Goal: Transaction & Acquisition: Book appointment/travel/reservation

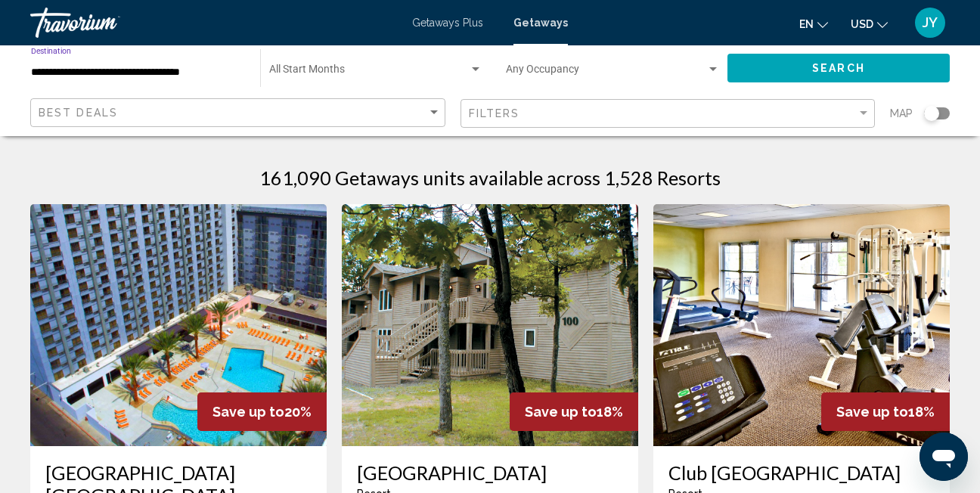
click at [137, 75] on input "**********" at bounding box center [138, 73] width 214 height 12
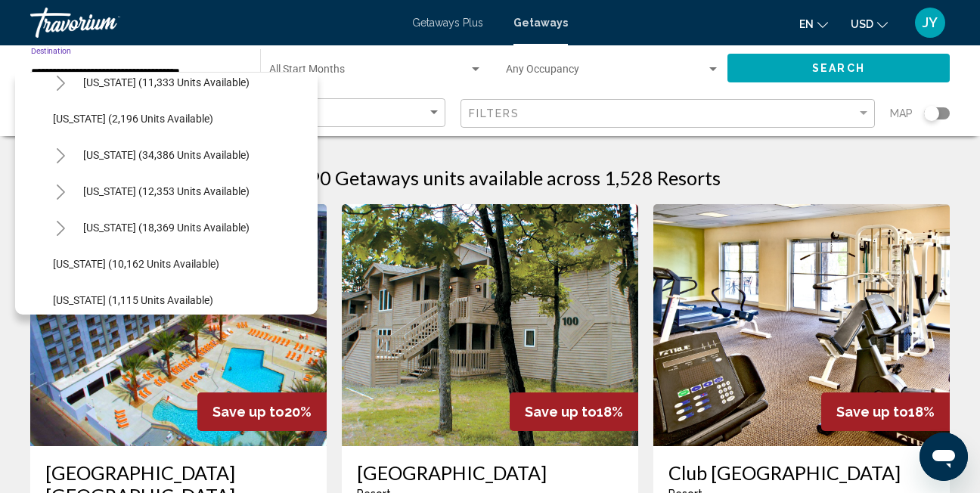
scroll to position [1285, 0]
click at [354, 82] on div "Start Month All Start Months" at bounding box center [375, 69] width 213 height 42
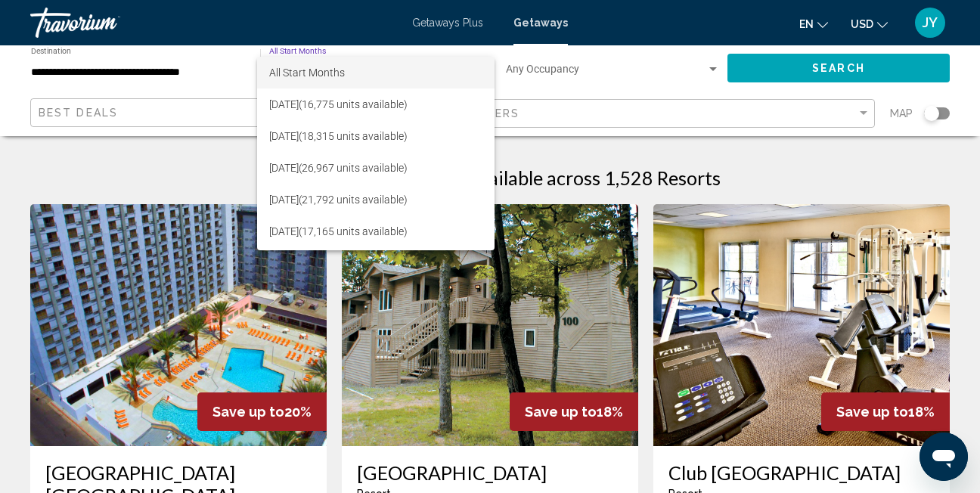
click at [172, 73] on div at bounding box center [490, 246] width 980 height 493
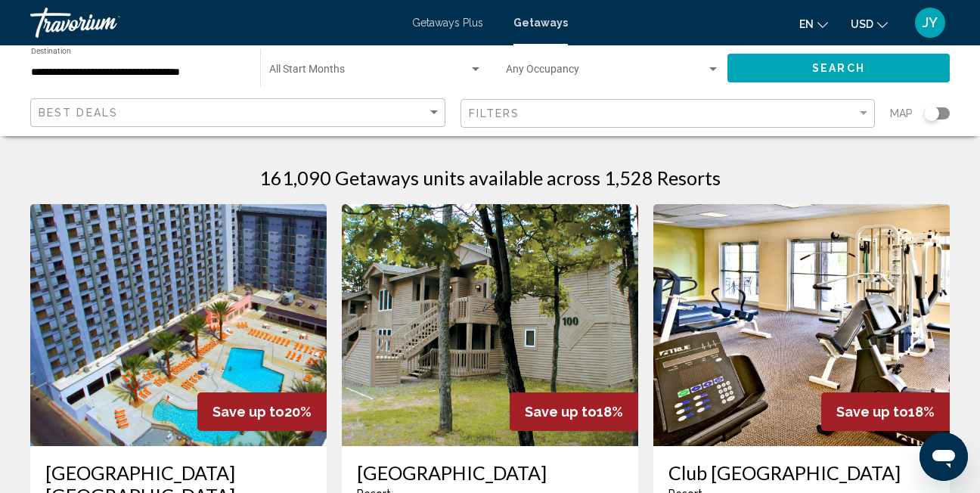
click at [194, 72] on input "**********" at bounding box center [138, 73] width 214 height 12
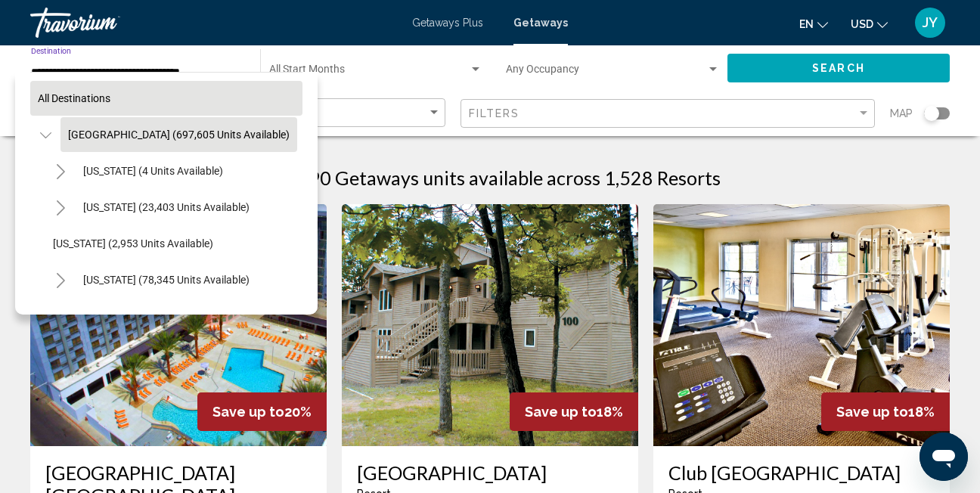
click at [113, 99] on button "All destinations" at bounding box center [166, 98] width 272 height 35
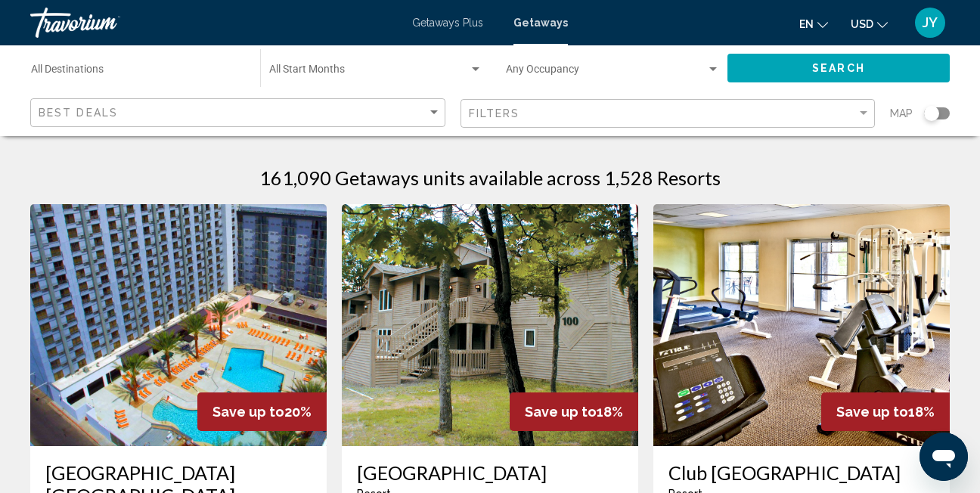
click at [121, 70] on input "Destination All Destinations" at bounding box center [138, 73] width 214 height 12
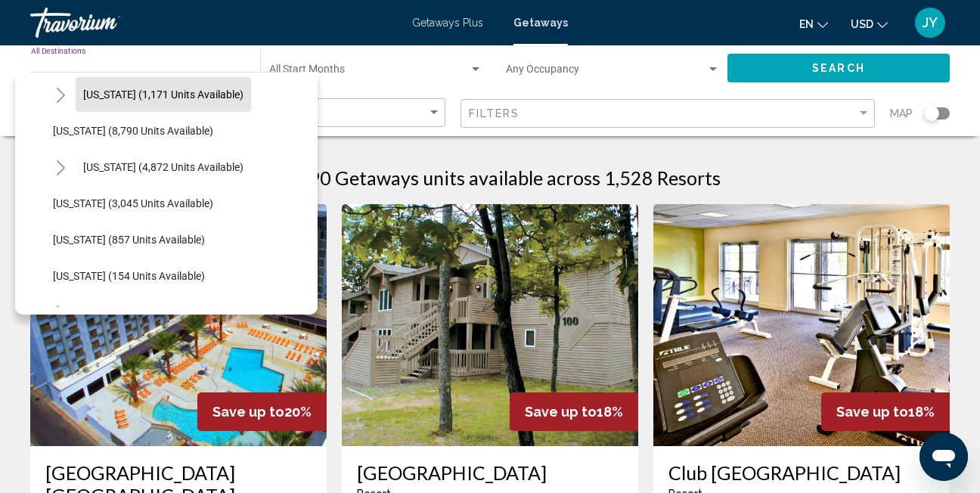
scroll to position [605, 0]
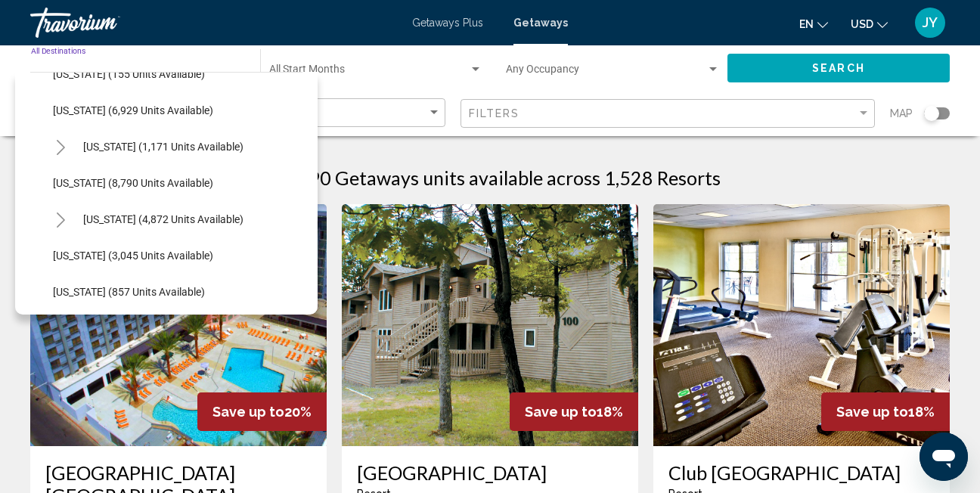
click at [160, 51] on div "Destination All Destinations" at bounding box center [138, 69] width 214 height 42
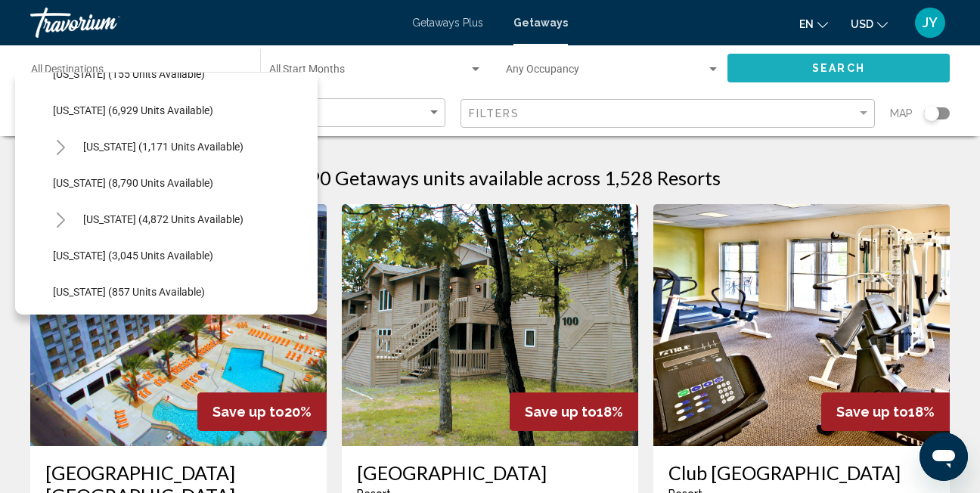
click at [838, 73] on span "Search" at bounding box center [838, 69] width 53 height 12
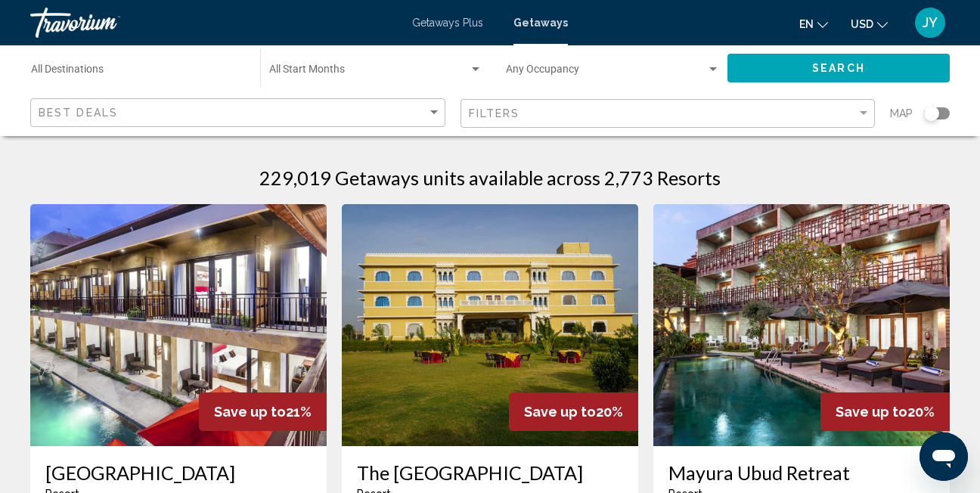
click at [101, 67] on input "Destination All Destinations" at bounding box center [138, 73] width 214 height 12
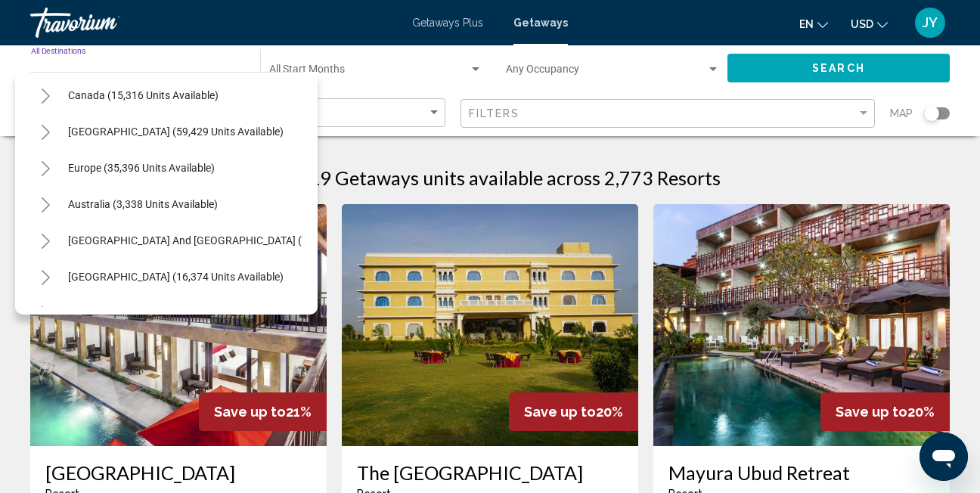
scroll to position [105, 0]
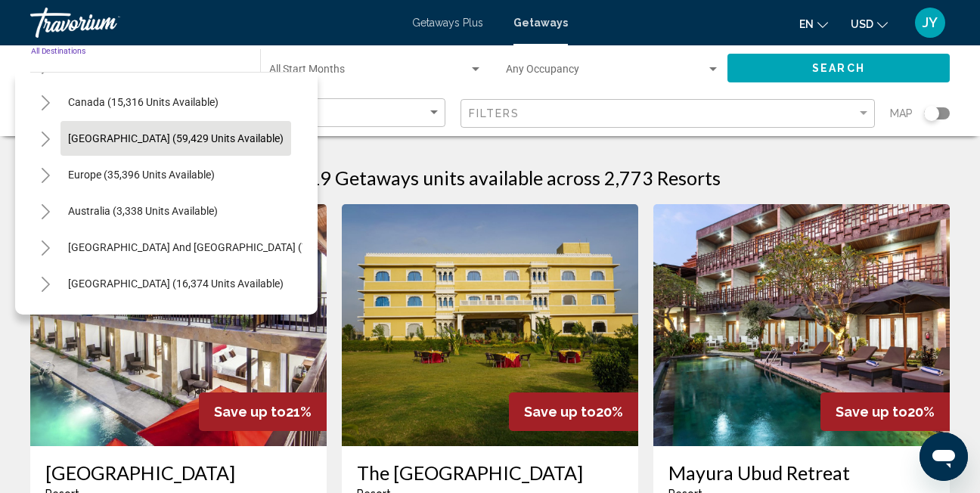
click at [157, 137] on span "[GEOGRAPHIC_DATA] (59,429 units available)" at bounding box center [175, 138] width 215 height 12
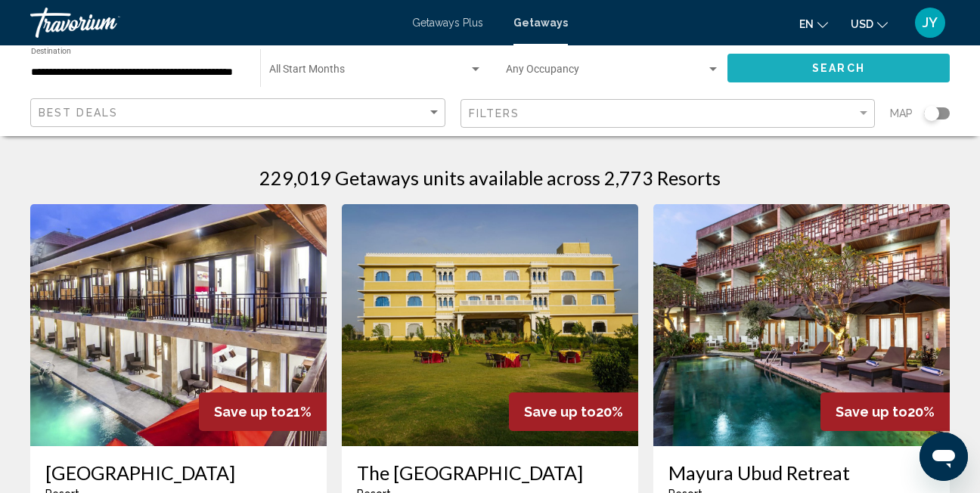
click at [761, 63] on button "Search" at bounding box center [838, 68] width 222 height 28
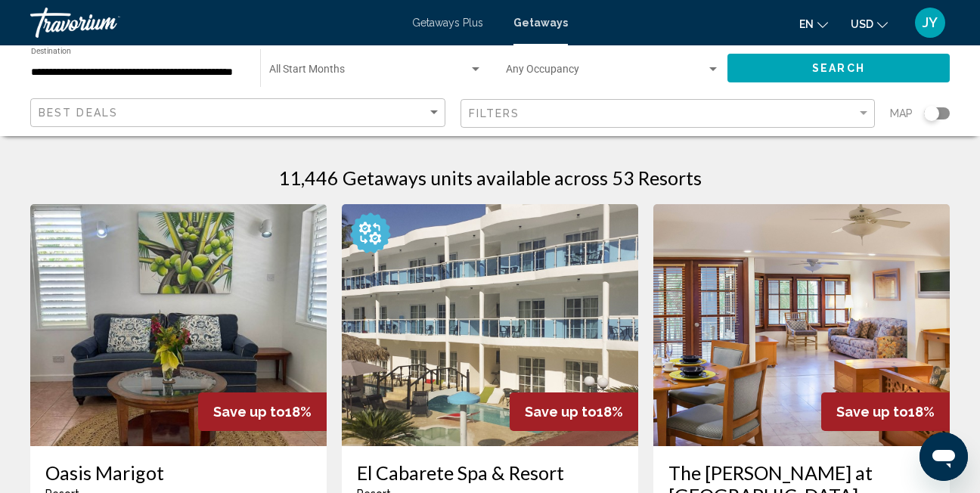
click at [123, 68] on input "**********" at bounding box center [138, 73] width 214 height 12
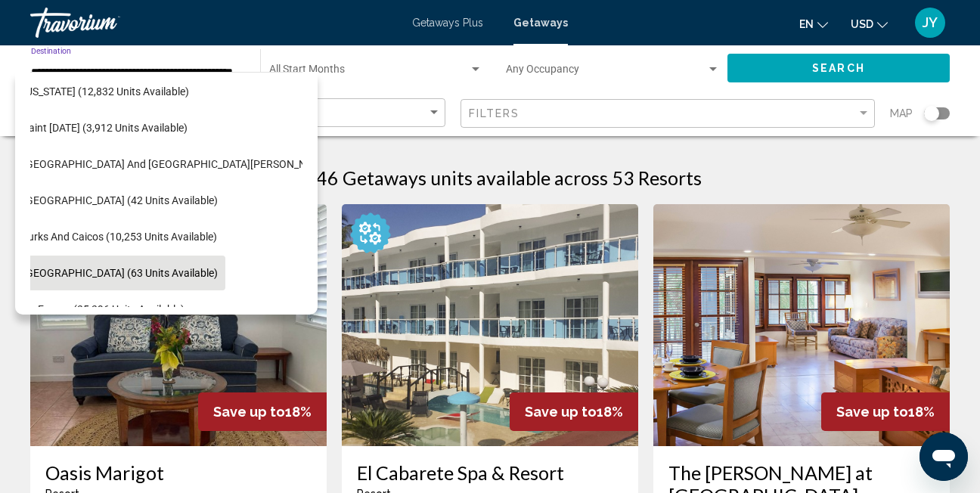
scroll to position [462, 30]
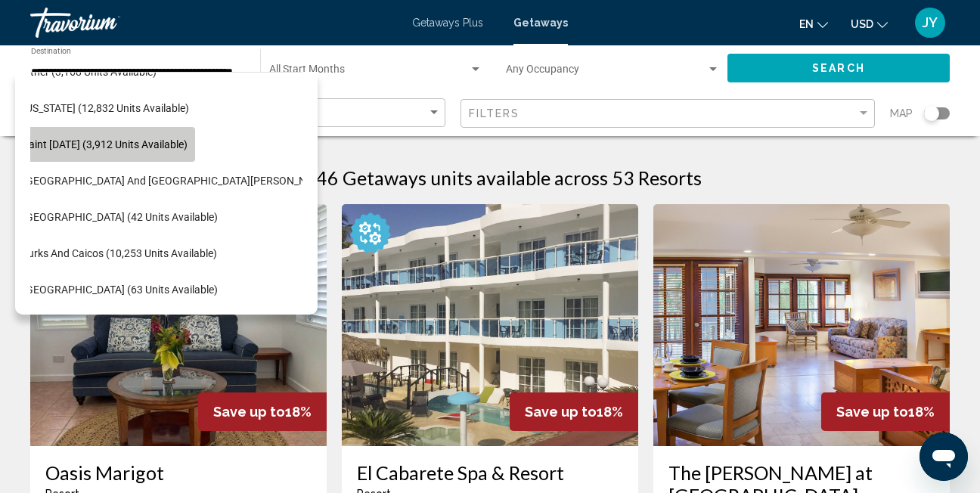
click at [110, 147] on span "Saint [DATE] (3,912 units available)" at bounding box center [105, 144] width 165 height 12
type input "**********"
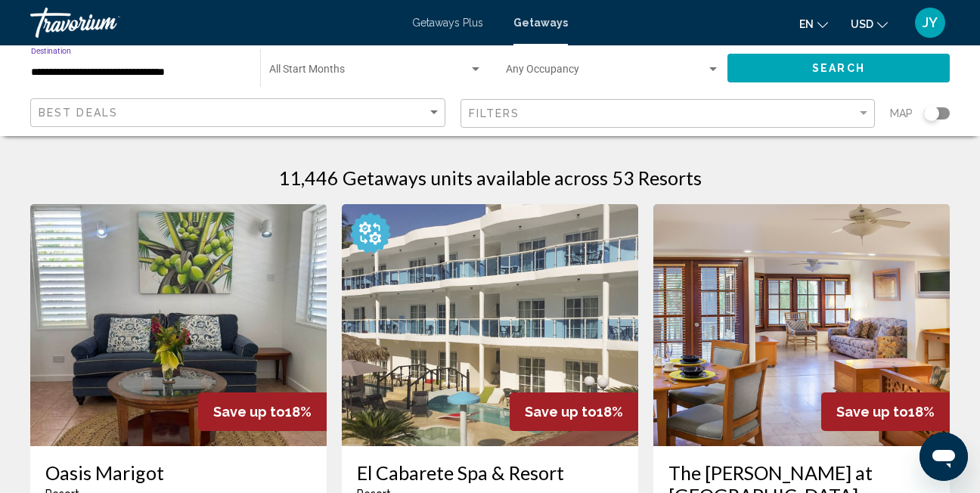
click at [844, 71] on span "Search" at bounding box center [838, 69] width 53 height 12
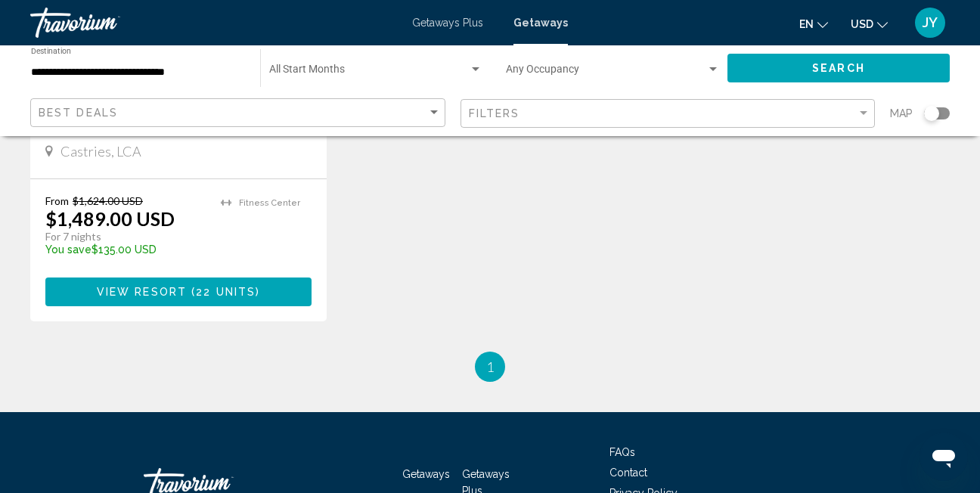
scroll to position [907, 0]
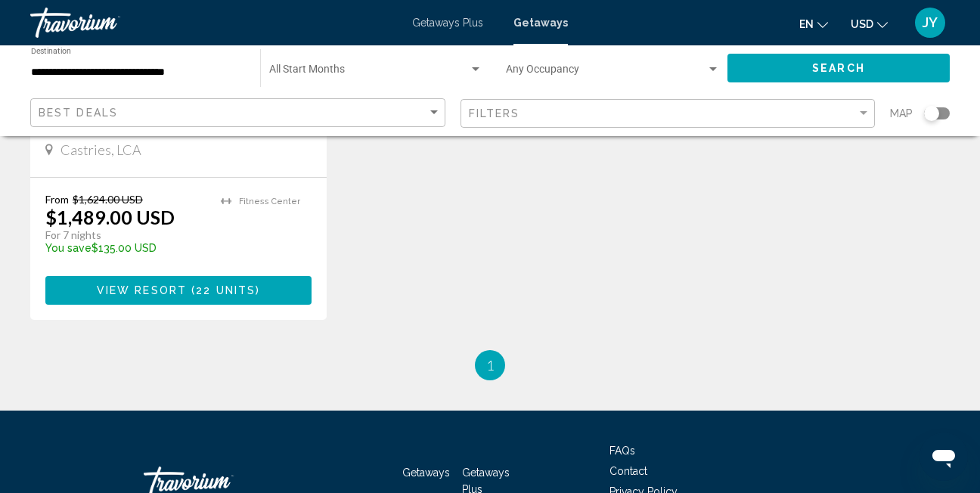
click at [173, 287] on span "View Resort" at bounding box center [142, 291] width 90 height 12
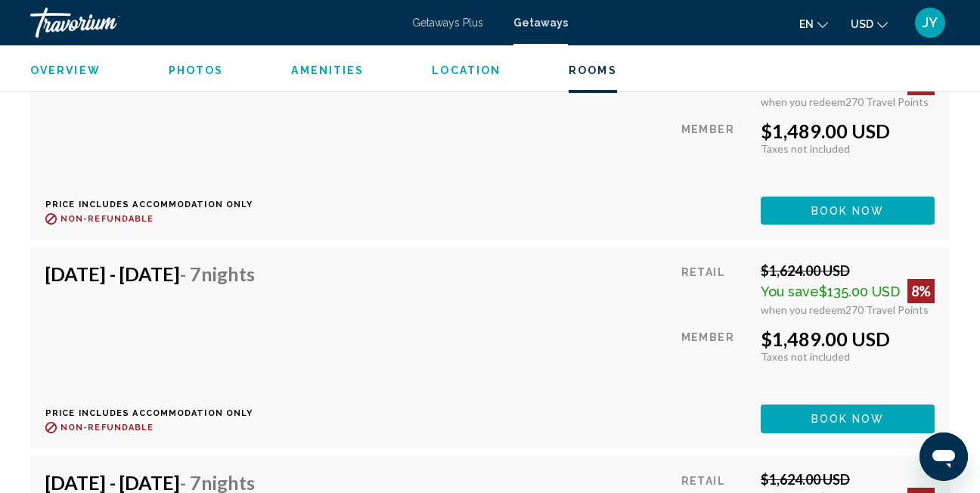
scroll to position [2804, 0]
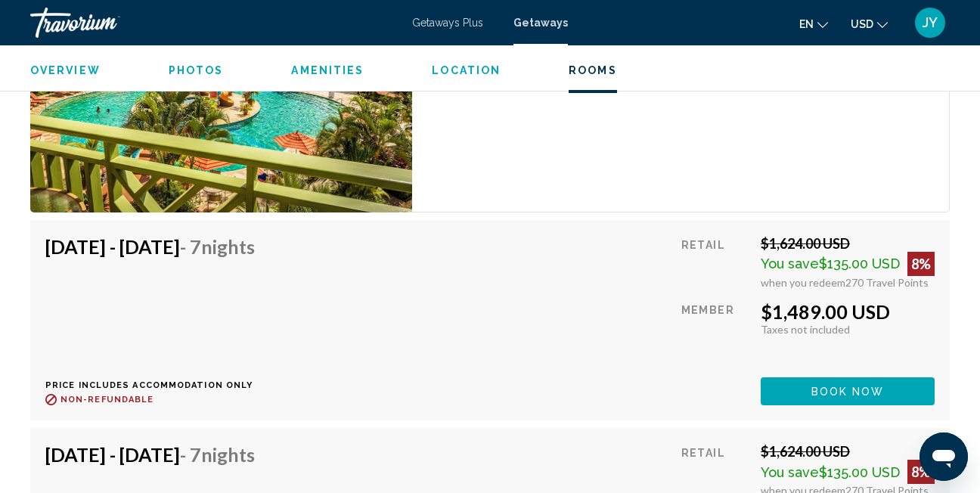
click at [838, 386] on span "Book now" at bounding box center [847, 392] width 73 height 12
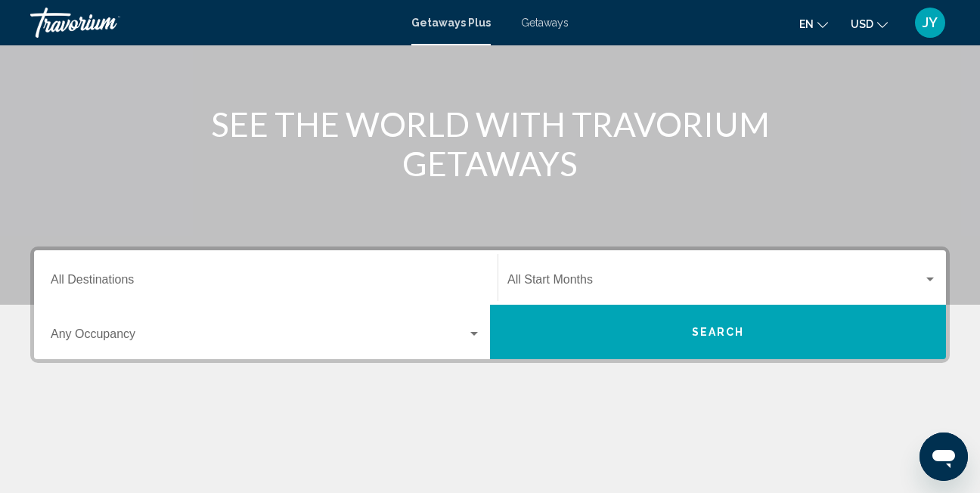
scroll to position [151, 0]
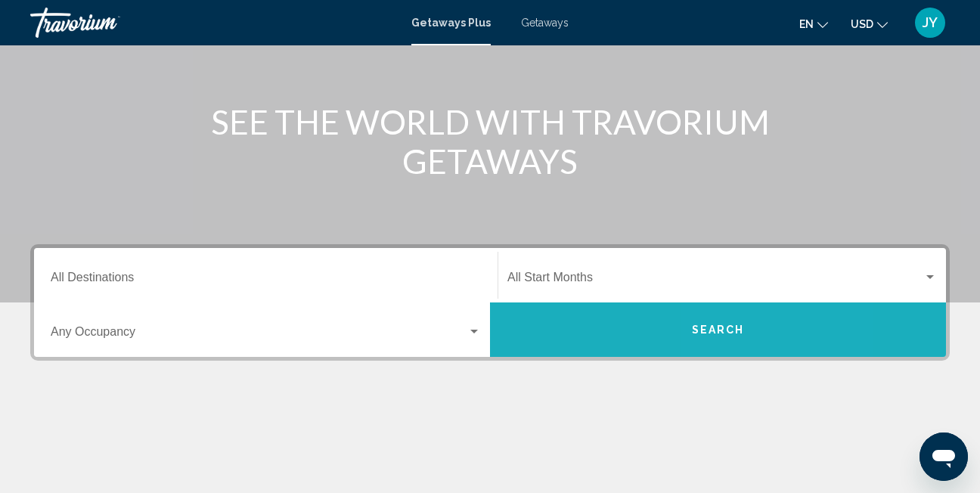
click at [729, 332] on span "Search" at bounding box center [718, 330] width 53 height 12
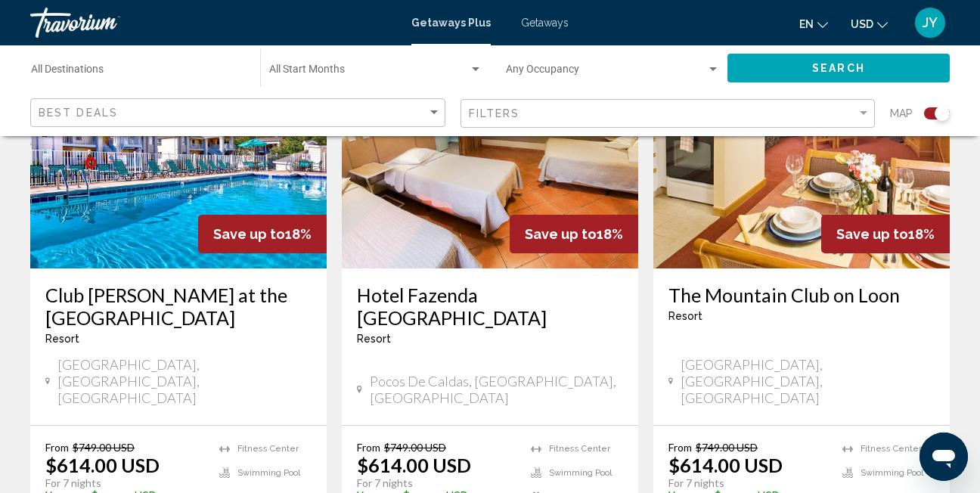
scroll to position [680, 0]
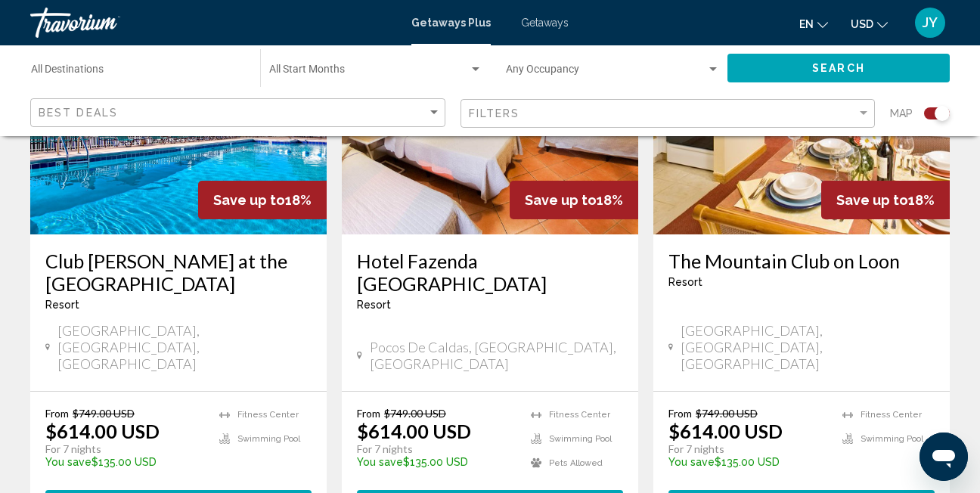
click at [145, 197] on img "Main content" at bounding box center [178, 113] width 296 height 242
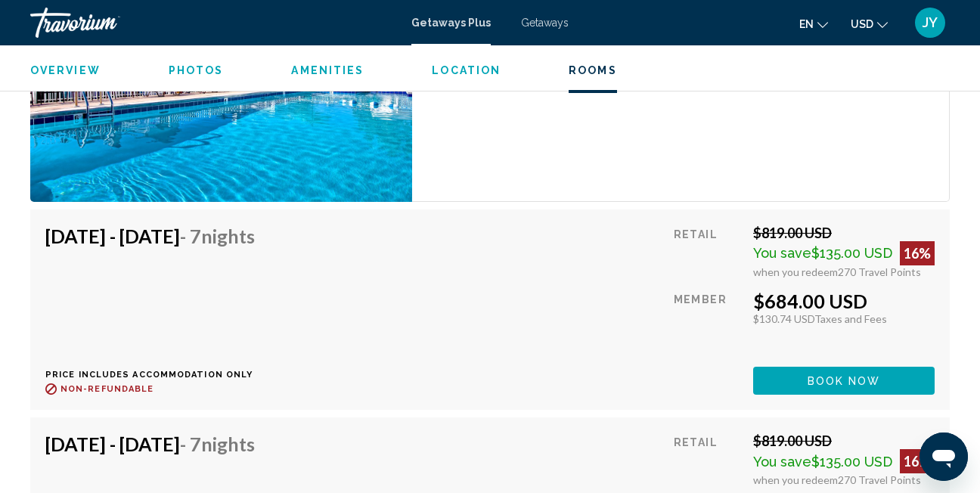
scroll to position [3333, 0]
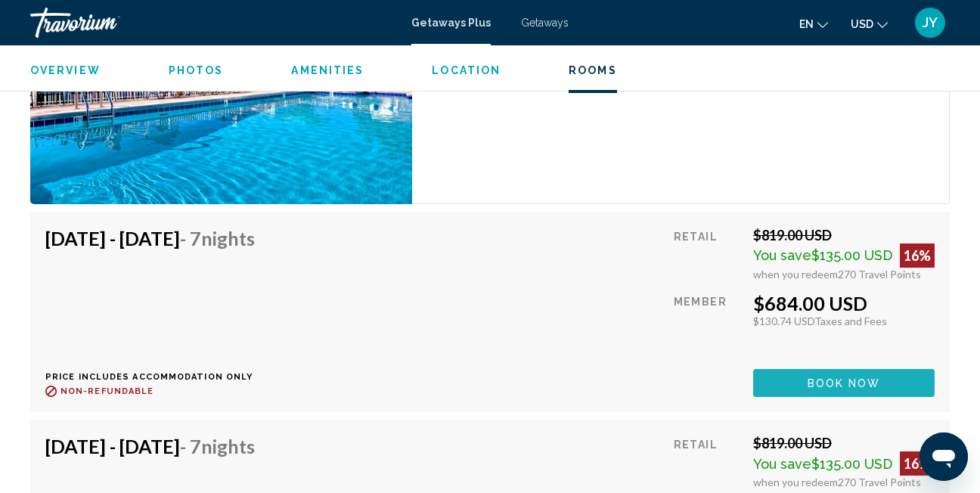
click at [849, 384] on span "Book now" at bounding box center [843, 383] width 73 height 12
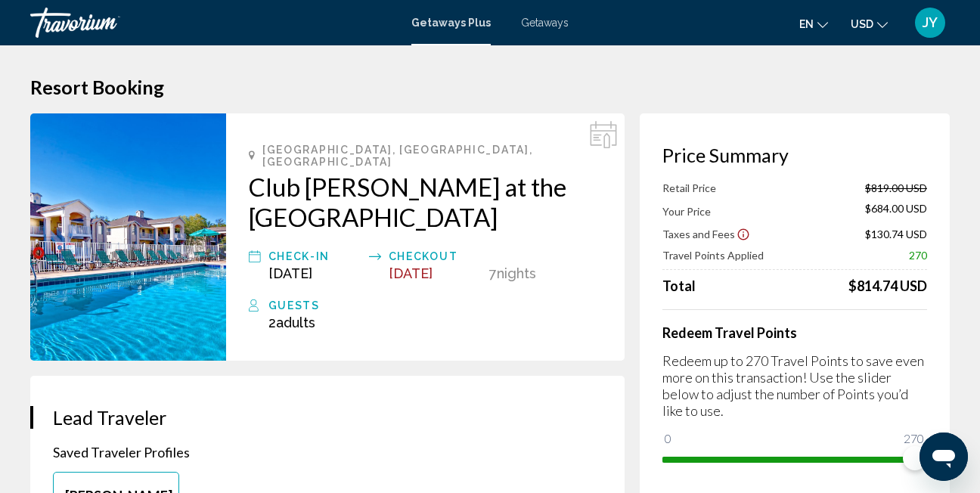
scroll to position [76, 0]
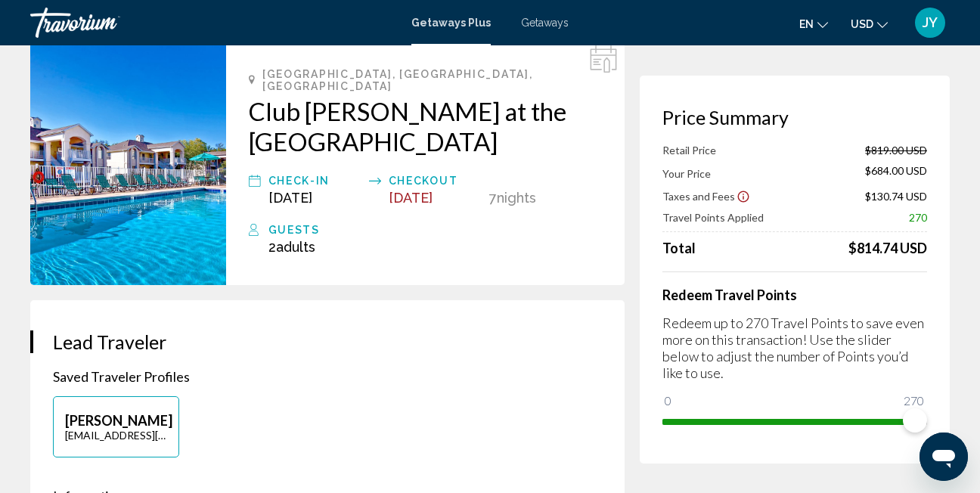
click at [550, 26] on span "Getaways" at bounding box center [545, 23] width 48 height 12
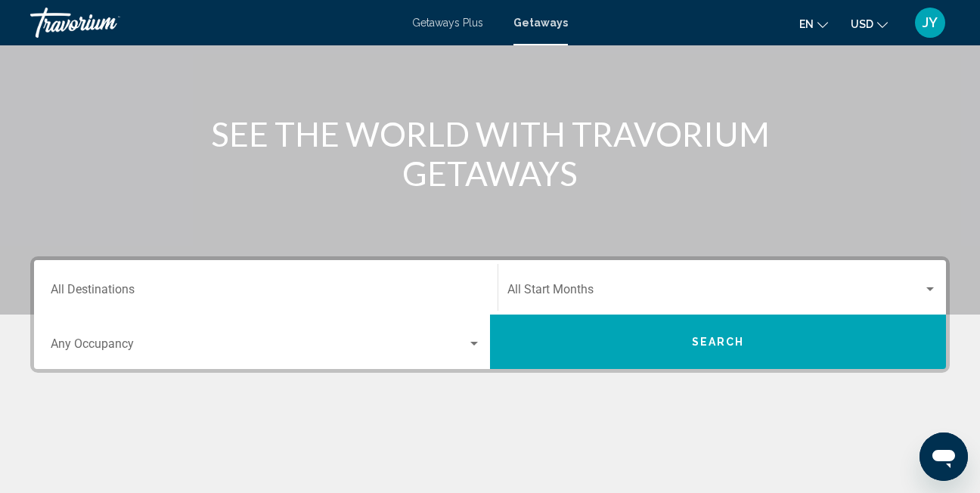
scroll to position [227, 0]
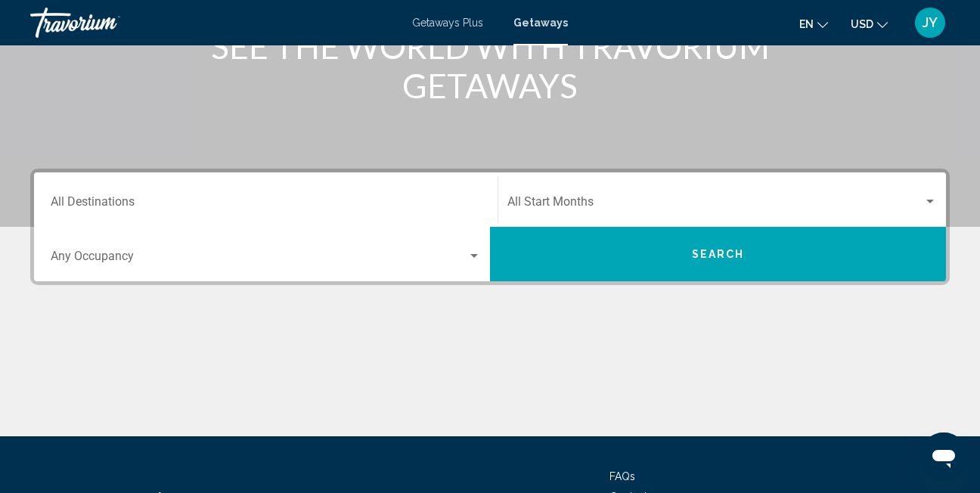
click at [693, 256] on span "Search" at bounding box center [718, 255] width 53 height 12
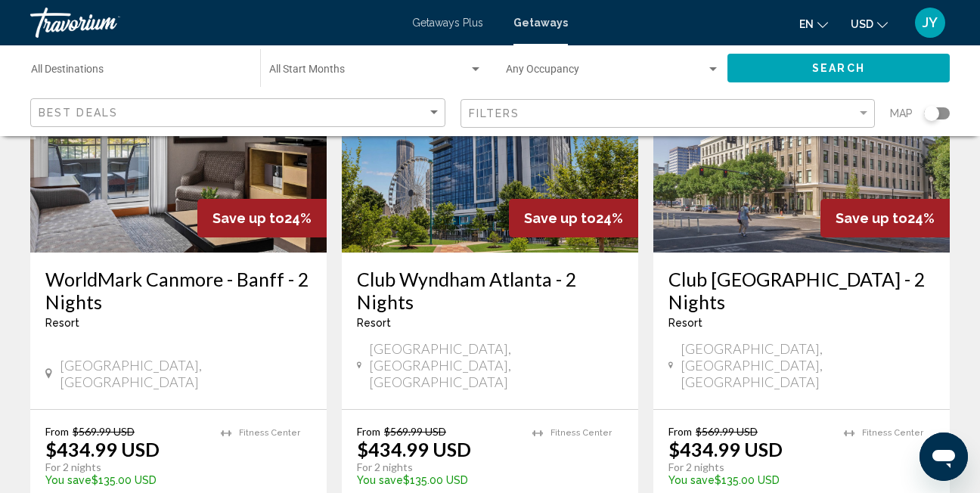
scroll to position [1966, 0]
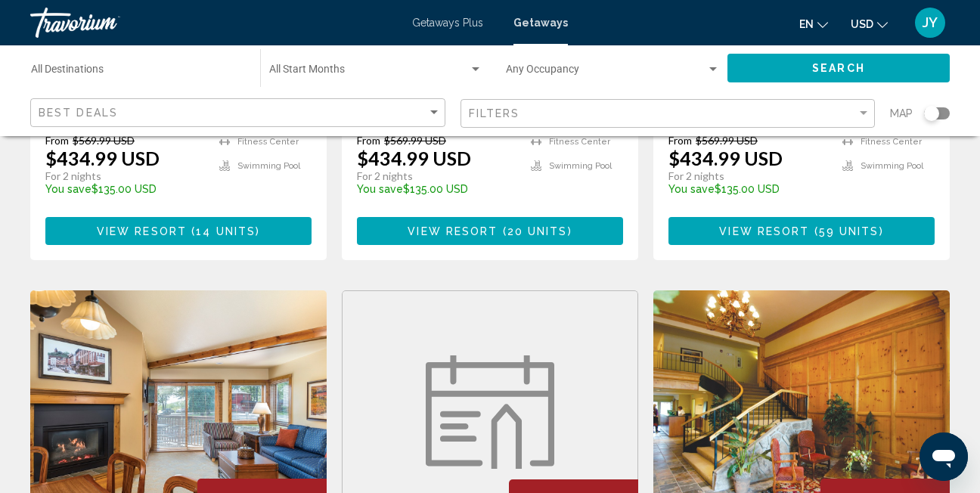
scroll to position [1588, 0]
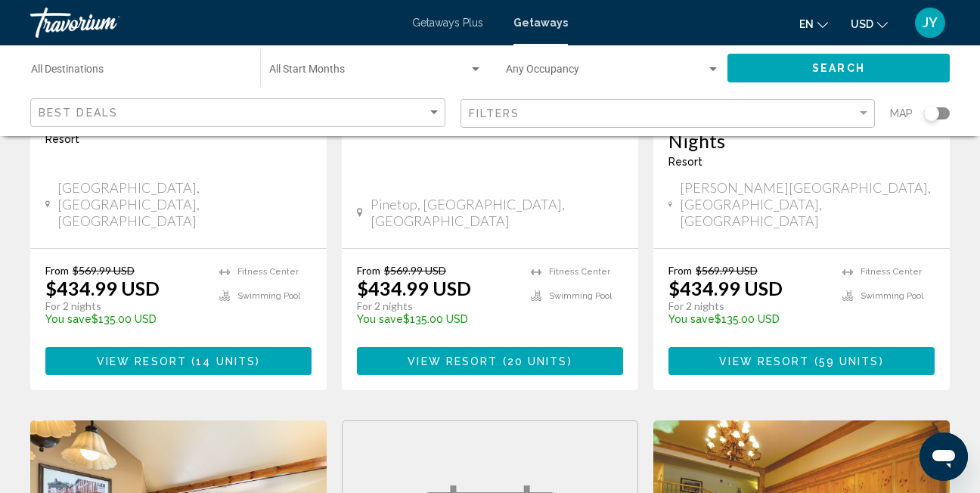
click at [643, 104] on div "Filters" at bounding box center [670, 114] width 402 height 28
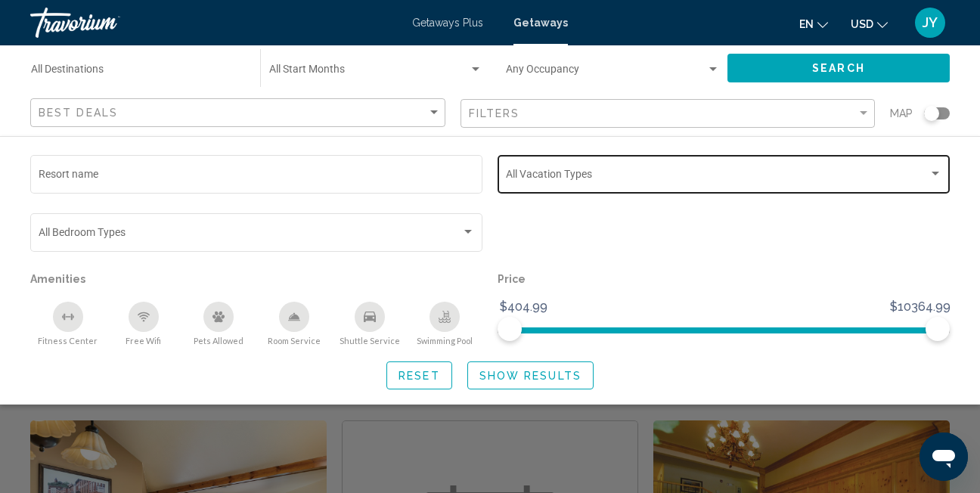
click at [665, 163] on div "Vacation Types All Vacation Types" at bounding box center [724, 173] width 436 height 42
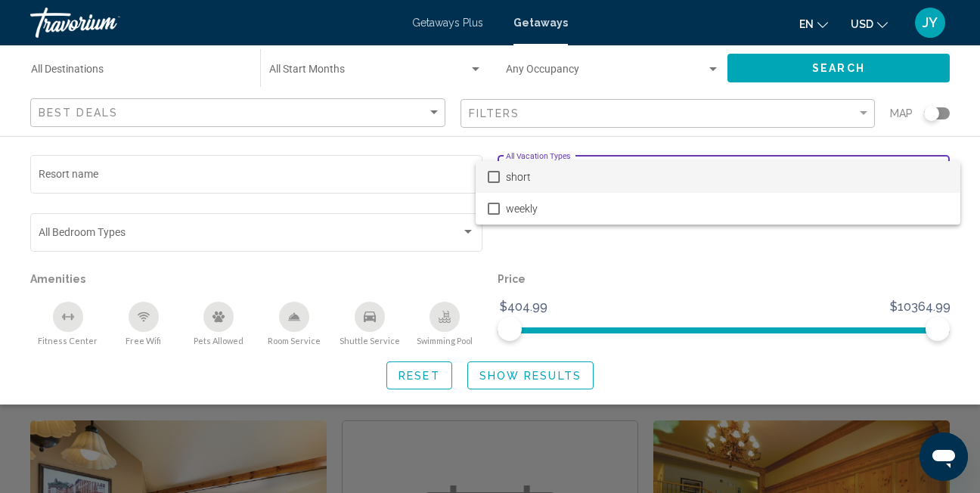
click at [693, 107] on div at bounding box center [490, 246] width 980 height 493
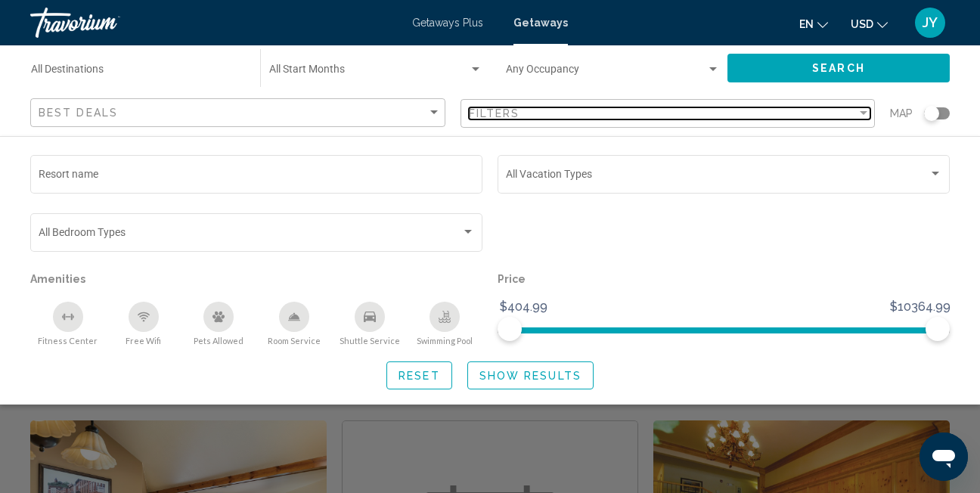
click at [693, 107] on div "Filters" at bounding box center [663, 113] width 389 height 12
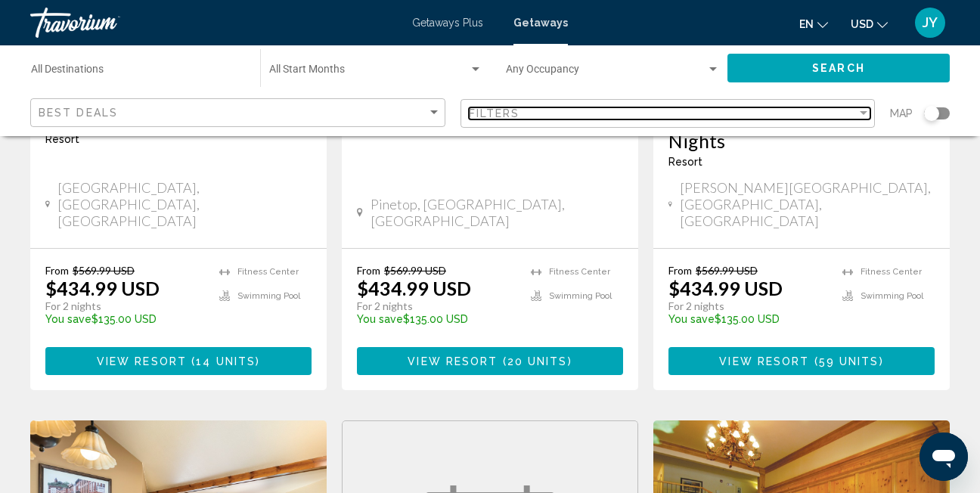
click at [693, 107] on div "Filters" at bounding box center [663, 113] width 389 height 12
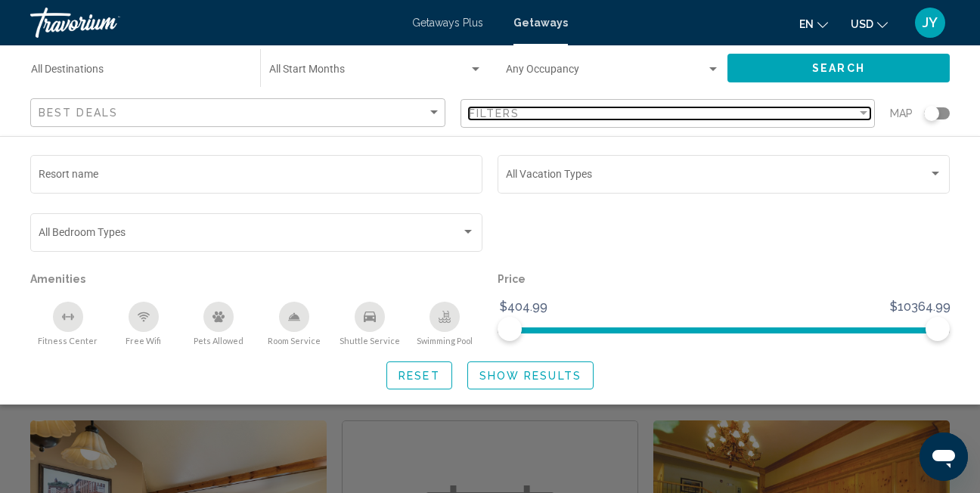
click at [851, 112] on div "Filters" at bounding box center [663, 113] width 389 height 12
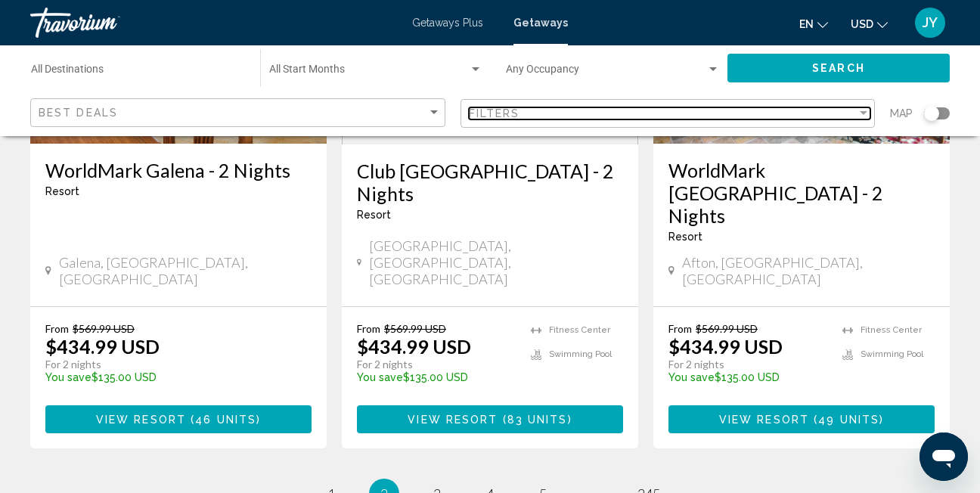
scroll to position [2109, 0]
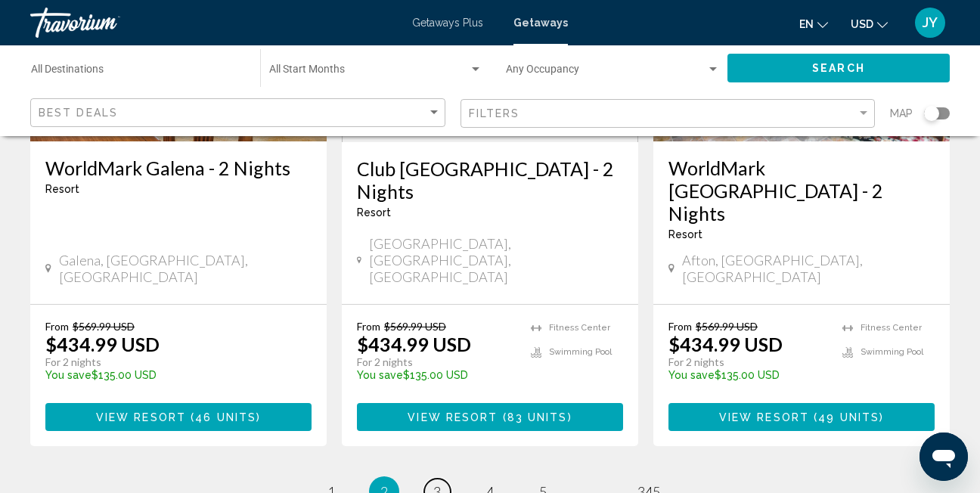
click at [435, 479] on link "page 3" at bounding box center [437, 492] width 26 height 26
